Goal: Information Seeking & Learning: Check status

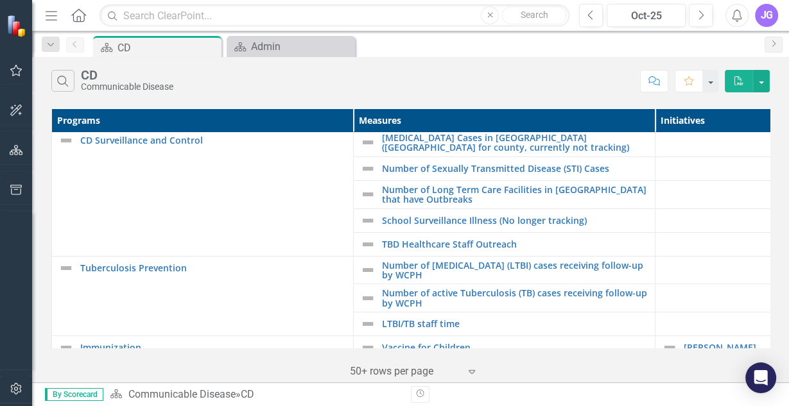
scroll to position [2, 0]
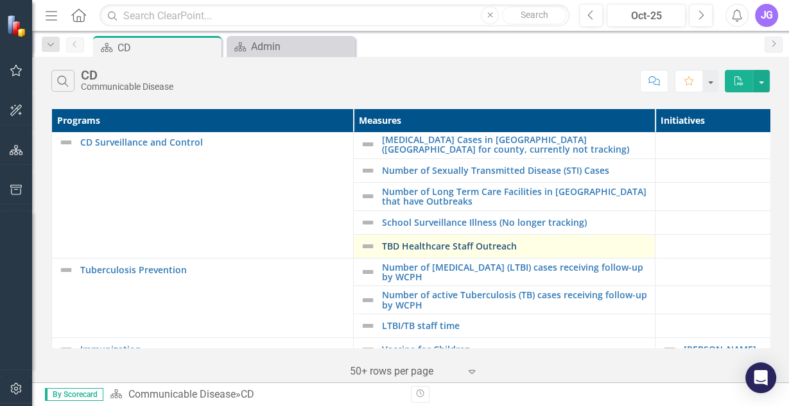
click at [518, 249] on link "TBD Healthcare Staff Outreach" at bounding box center [515, 246] width 266 height 10
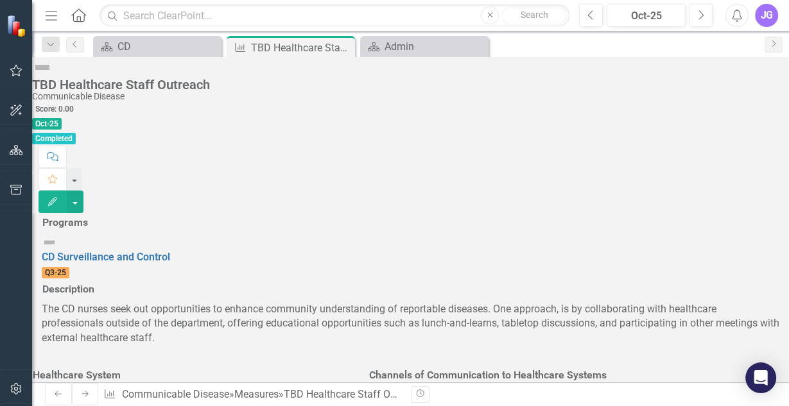
scroll to position [103, 0]
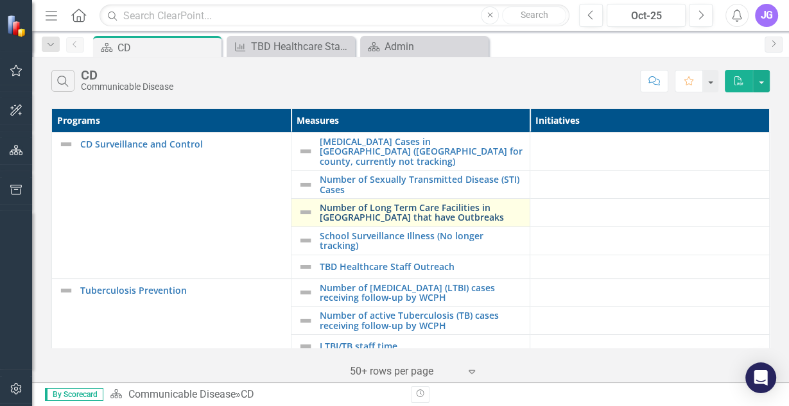
click at [391, 203] on link "Number of Long Term Care Facilities in [GEOGRAPHIC_DATA] that have Outbreaks" at bounding box center [422, 213] width 204 height 20
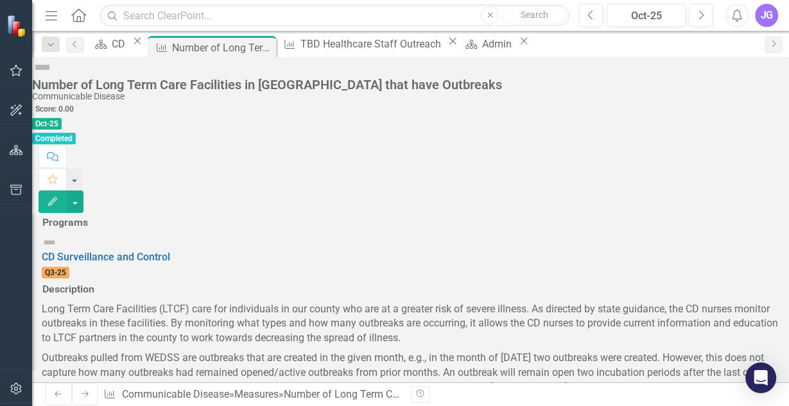
scroll to position [308, 0]
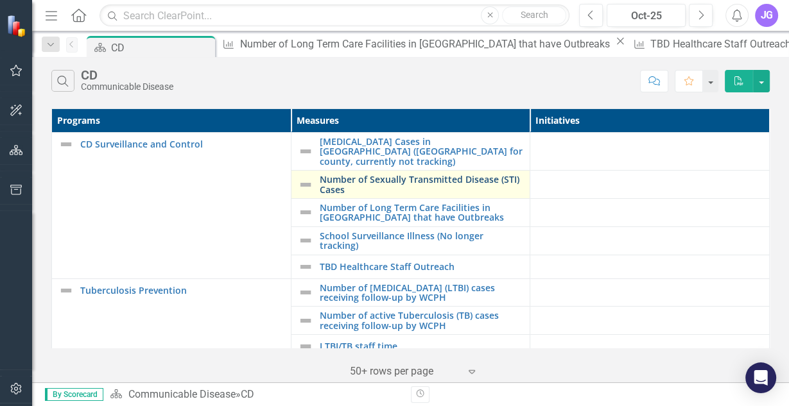
click at [368, 175] on link "Number of Sexually Transmitted Disease (STI) Cases" at bounding box center [422, 185] width 204 height 20
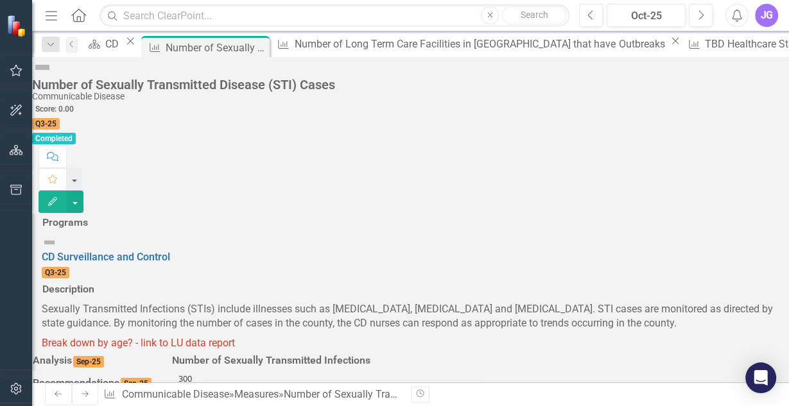
scroll to position [411, 0]
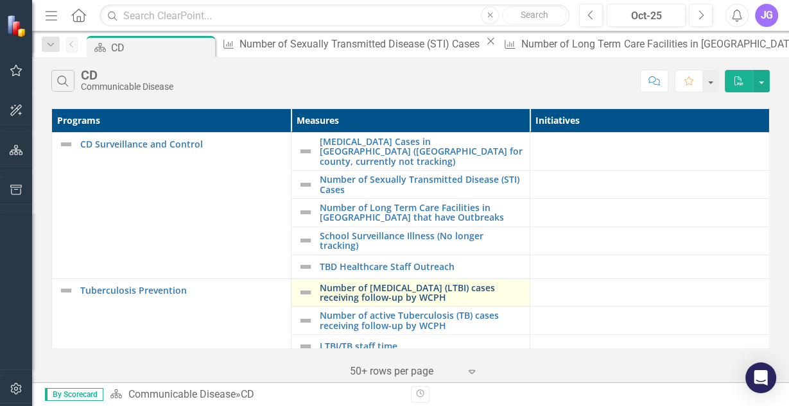
click at [438, 283] on link "Number of [MEDICAL_DATA] (LTBI) cases receiving follow-up by WCPH" at bounding box center [422, 293] width 204 height 20
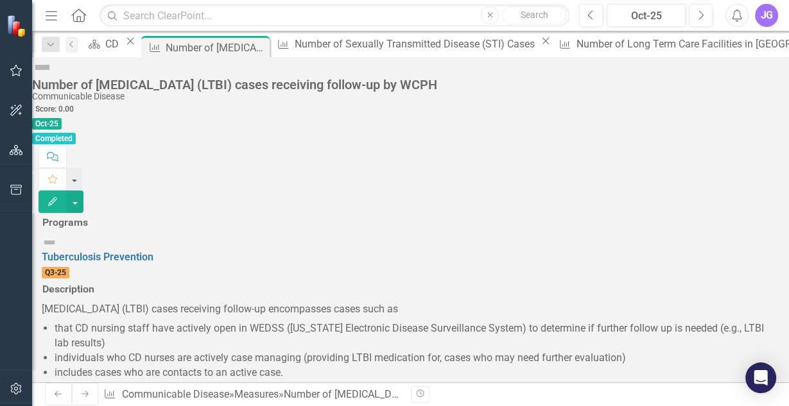
scroll to position [359, 0]
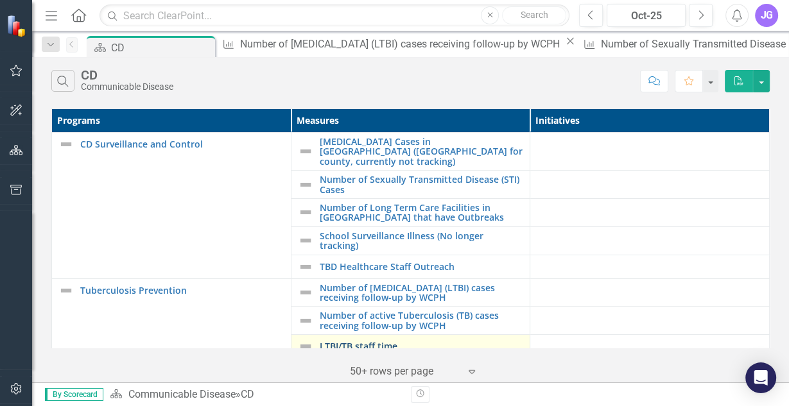
click at [361, 341] on link "LTBI/TB staff time" at bounding box center [422, 346] width 204 height 10
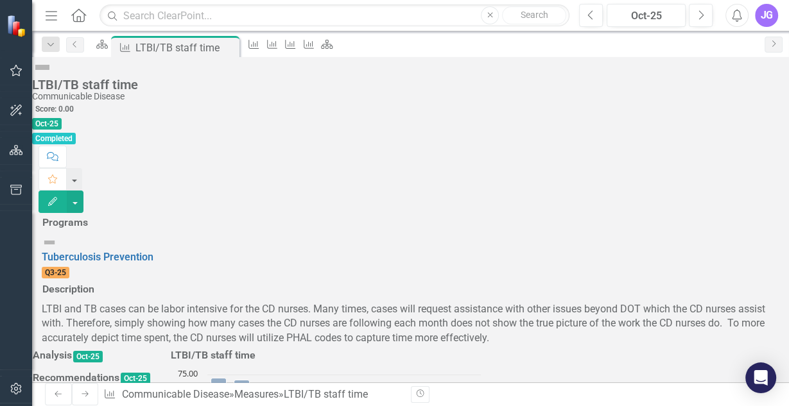
scroll to position [205, 0]
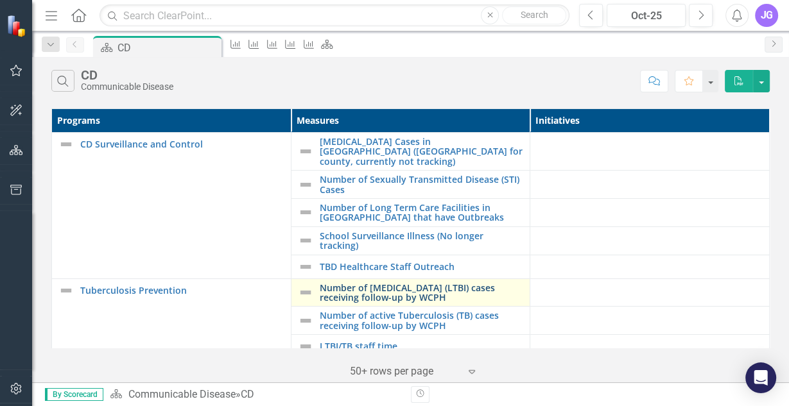
click at [364, 285] on link "Number of [MEDICAL_DATA] (LTBI) cases receiving follow-up by WCPH" at bounding box center [422, 293] width 204 height 20
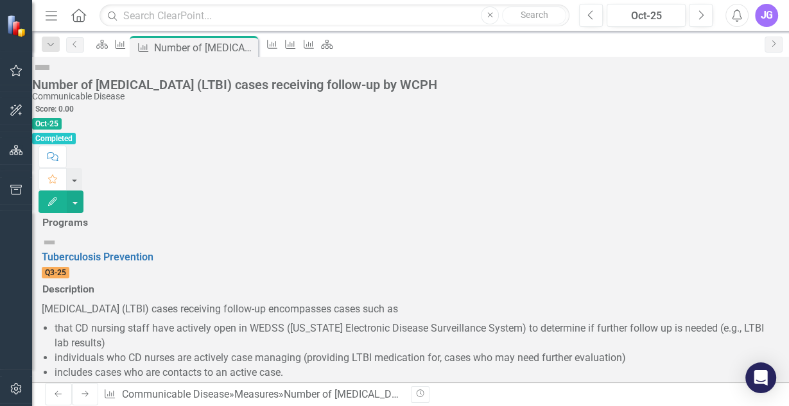
scroll to position [359, 0]
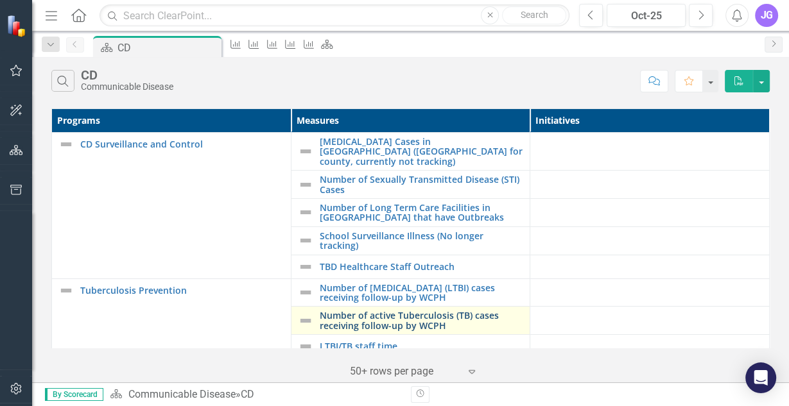
click at [472, 311] on link "Number of active Tuberculosis (TB) cases receiving follow-up by WCPH" at bounding box center [422, 321] width 204 height 20
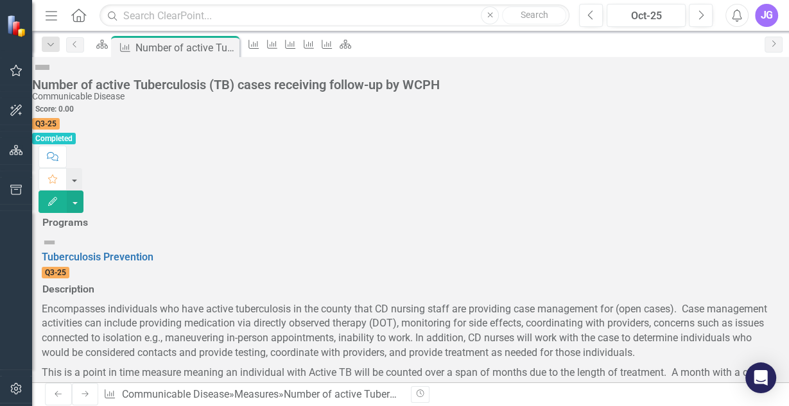
scroll to position [308, 0]
